Goal: Transaction & Acquisition: Subscribe to service/newsletter

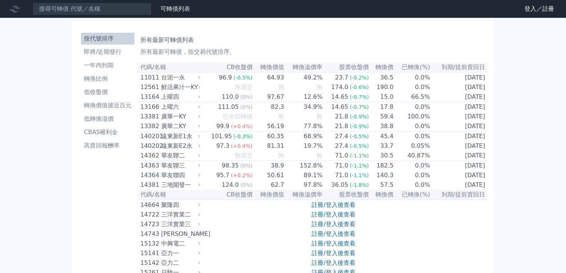
scroll to position [3025, 0]
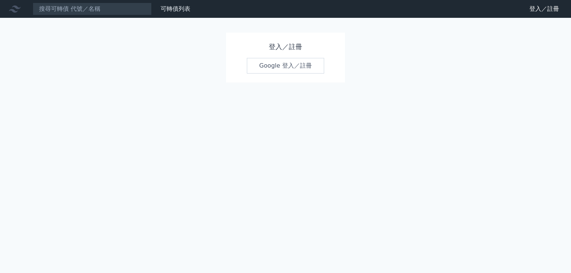
click at [248, 67] on link "Google 登入／註冊" at bounding box center [285, 66] width 77 height 16
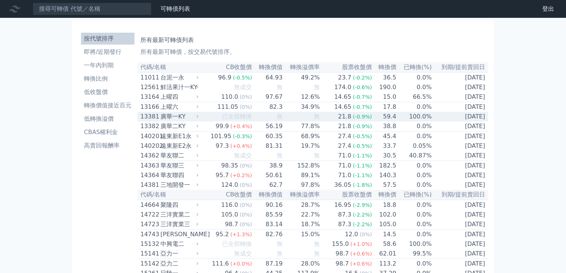
scroll to position [3045, 0]
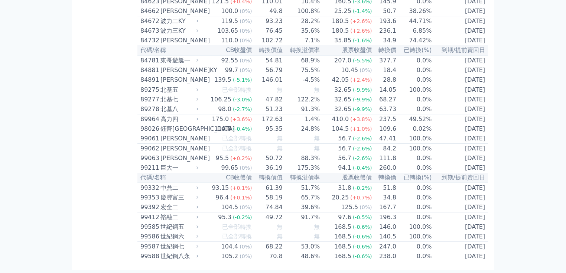
scroll to position [4338, 0]
